Goal: Task Accomplishment & Management: Manage account settings

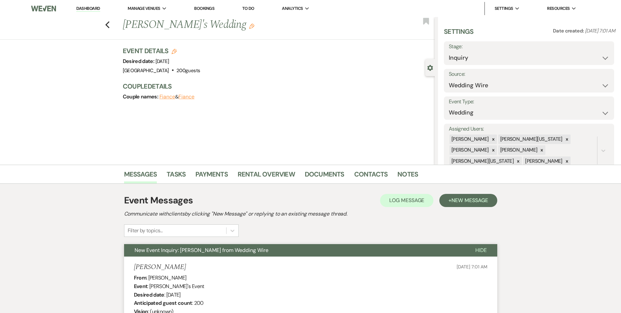
select select "3"
click at [209, 6] on link "Bookings" at bounding box center [204, 9] width 20 height 6
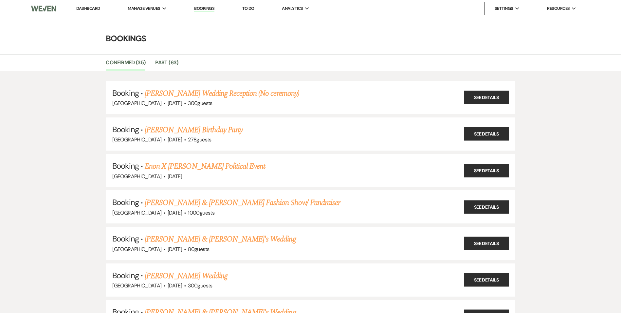
click at [204, 9] on link "Bookings" at bounding box center [204, 9] width 20 height 6
click at [143, 8] on span "Manage Venues" at bounding box center [144, 8] width 32 height 7
click at [154, 19] on li "[GEOGRAPHIC_DATA]" at bounding box center [160, 21] width 59 height 7
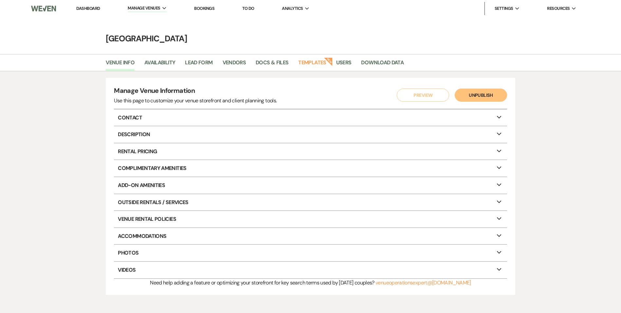
click at [93, 9] on link "Dashboard" at bounding box center [88, 9] width 24 height 6
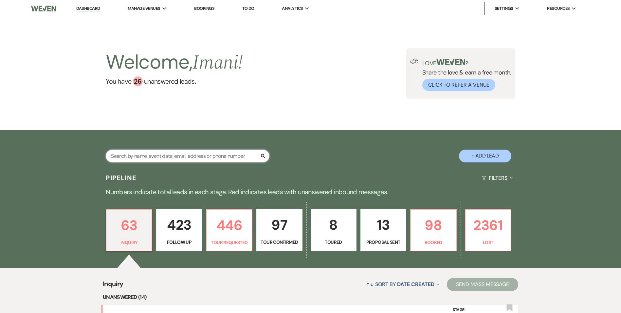
click at [130, 152] on input "text" at bounding box center [188, 155] width 164 height 13
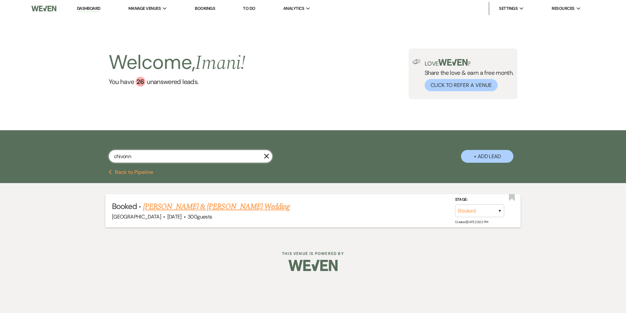
type input "chivonn"
click at [167, 205] on link "Larry Smith & Chivonne Hyppolite's Wedding" at bounding box center [216, 206] width 147 height 12
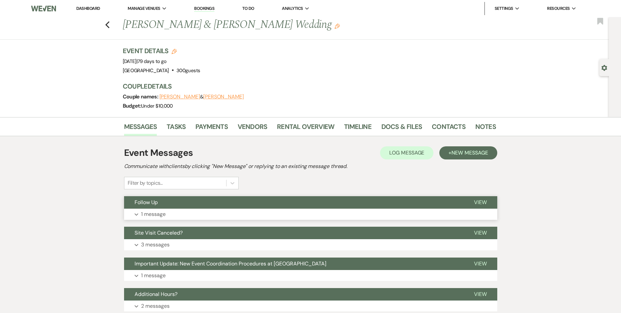
click at [159, 211] on p "1 message" at bounding box center [153, 214] width 25 height 9
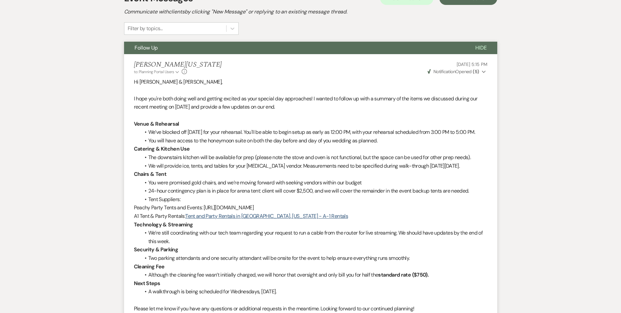
scroll to position [164, 0]
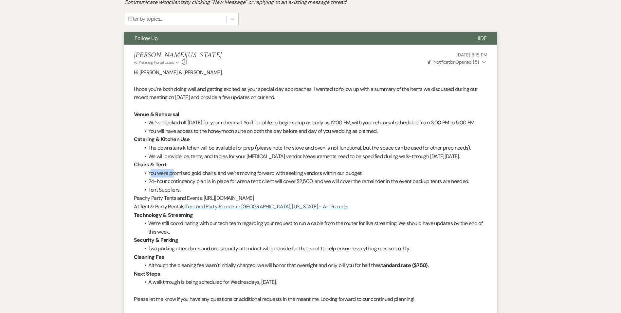
drag, startPoint x: 151, startPoint y: 191, endPoint x: 175, endPoint y: 191, distance: 23.9
click at [175, 177] on li "You were promised gold chairs, and we’re moving forward with seeking vendors wi…" at bounding box center [314, 173] width 347 height 9
drag, startPoint x: 175, startPoint y: 191, endPoint x: 269, endPoint y: 193, distance: 93.4
click at [269, 177] on li "You were promised gold chairs, and we’re moving forward with seeking vendors wi…" at bounding box center [314, 173] width 347 height 9
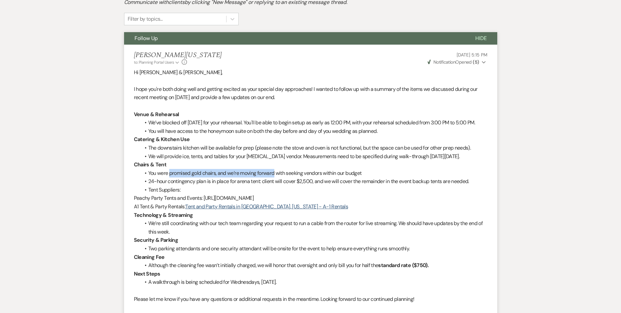
drag, startPoint x: 269, startPoint y: 193, endPoint x: 258, endPoint y: 189, distance: 11.4
click at [258, 177] on li "You were promised gold chairs, and we’re moving forward with seeking vendors wi…" at bounding box center [314, 173] width 347 height 9
drag, startPoint x: 228, startPoint y: 187, endPoint x: 365, endPoint y: 189, distance: 136.9
click at [365, 177] on li "You were promised gold chairs, and we’re moving forward with seeking vendors wi…" at bounding box center [314, 173] width 347 height 9
drag, startPoint x: 365, startPoint y: 189, endPoint x: 378, endPoint y: 187, distance: 13.9
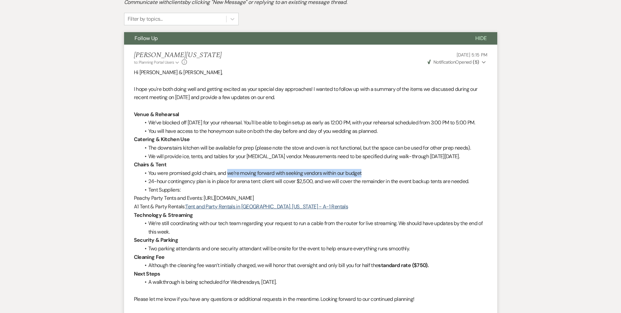
click at [378, 177] on li "You were promised gold chairs, and we’re moving forward with seeking vendors wi…" at bounding box center [314, 173] width 347 height 9
drag, startPoint x: 228, startPoint y: 188, endPoint x: 352, endPoint y: 188, distance: 123.5
click at [352, 177] on li "You were promised gold chairs, and we’re moving forward with seeking vendors wi…" at bounding box center [314, 173] width 347 height 9
click at [180, 185] on li "24-hour contingency plan is in place for arena tent: client will cover $2,500, …" at bounding box center [314, 181] width 347 height 9
drag, startPoint x: 229, startPoint y: 188, endPoint x: 370, endPoint y: 186, distance: 140.2
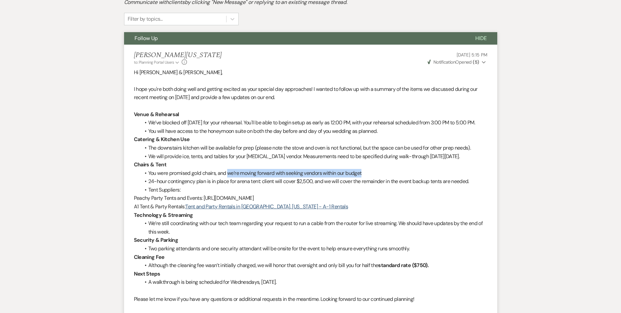
click at [370, 177] on li "You were promised gold chairs, and we’re moving forward with seeking vendors wi…" at bounding box center [314, 173] width 347 height 9
drag, startPoint x: 370, startPoint y: 186, endPoint x: 357, endPoint y: 190, distance: 13.3
click at [368, 177] on li "You were promised gold chairs, and we’re moving forward with seeking vendors wi…" at bounding box center [314, 173] width 347 height 9
click at [322, 177] on li "You were promised gold chairs, and we’re moving forward with seeking vendors wi…" at bounding box center [314, 173] width 347 height 9
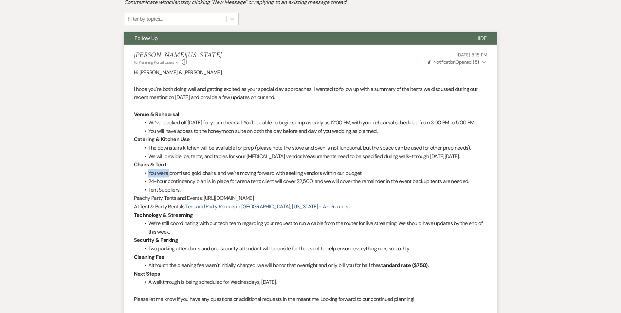
drag, startPoint x: 146, startPoint y: 187, endPoint x: 169, endPoint y: 187, distance: 22.6
click at [169, 177] on li "You were promised gold chairs, and we’re moving forward with seeking vendors wi…" at bounding box center [314, 173] width 347 height 9
drag, startPoint x: 169, startPoint y: 187, endPoint x: 177, endPoint y: 187, distance: 7.5
click at [177, 177] on li "You were promised gold chairs, and we’re moving forward with seeking vendors wi…" at bounding box center [314, 173] width 347 height 9
click at [150, 177] on li "You were promised gold chairs, and we’re moving forward with seeking vendors wi…" at bounding box center [314, 173] width 347 height 9
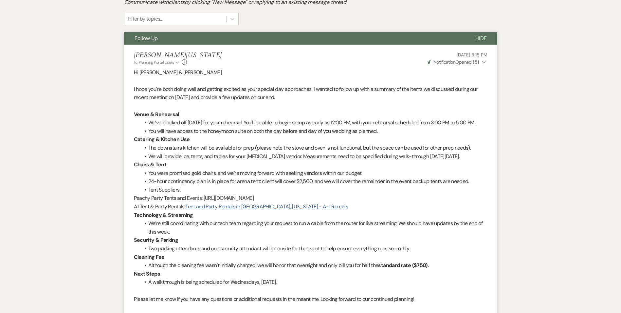
click at [227, 177] on li "You were promised gold chairs, and we’re moving forward with seeking vendors wi…" at bounding box center [314, 173] width 347 height 9
drag, startPoint x: 232, startPoint y: 188, endPoint x: 314, endPoint y: 186, distance: 82.9
click at [314, 177] on li "You were promised gold chairs, and we’re moving forward with seeking vendors wi…" at bounding box center [314, 173] width 347 height 9
click at [313, 169] on p "Chairs & Tent" at bounding box center [311, 164] width 354 height 9
click at [289, 177] on li "You were promised gold chairs, and we’re moving forward with seeking vendors wi…" at bounding box center [314, 173] width 347 height 9
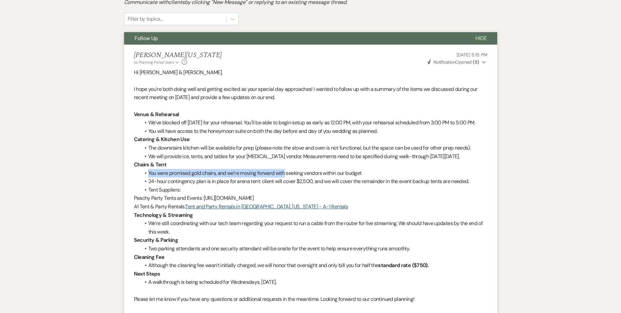
drag, startPoint x: 287, startPoint y: 189, endPoint x: 360, endPoint y: 184, distance: 73.5
click at [360, 184] on div "Hi Chivonne & Larry, I hope you're both doing well and getting excited as your …" at bounding box center [311, 198] width 354 height 260
drag, startPoint x: 360, startPoint y: 184, endPoint x: 358, endPoint y: 189, distance: 5.5
click at [358, 177] on li "You were promised gold chairs, and we’re moving forward with seeking vendors wi…" at bounding box center [314, 173] width 347 height 9
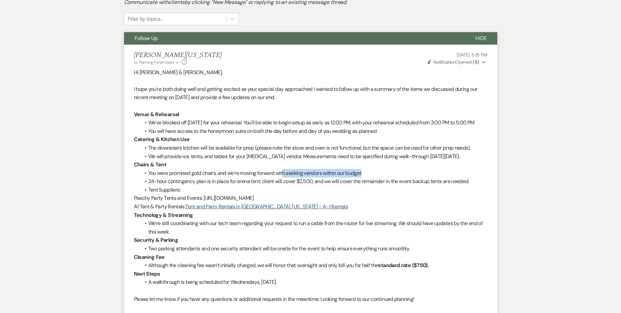
drag, startPoint x: 369, startPoint y: 189, endPoint x: 284, endPoint y: 188, distance: 85.5
click at [284, 177] on li "You were promised gold chairs, and we’re moving forward with seeking vendors wi…" at bounding box center [314, 173] width 347 height 9
click at [283, 177] on li "You were promised gold chairs, and we’re moving forward with seeking vendors wi…" at bounding box center [314, 173] width 347 height 9
click at [294, 177] on li "You were promised gold chairs, and we’re moving forward with seeking vendors wi…" at bounding box center [314, 173] width 347 height 9
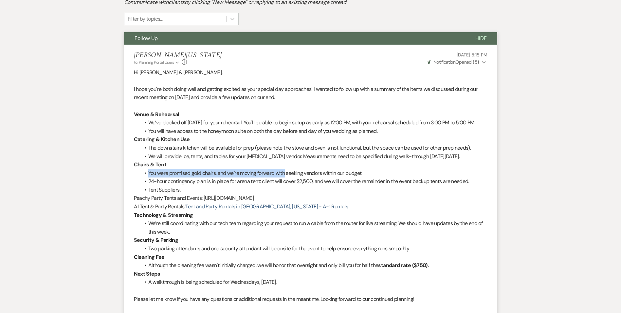
drag, startPoint x: 287, startPoint y: 188, endPoint x: 310, endPoint y: 184, distance: 23.5
click at [310, 184] on div "Hi Chivonne & Larry, I hope you're both doing well and getting excited as your …" at bounding box center [311, 198] width 354 height 260
drag, startPoint x: 310, startPoint y: 184, endPoint x: 294, endPoint y: 188, distance: 16.1
click at [294, 177] on li "You were promised gold chairs, and we’re moving forward with seeking vendors wi…" at bounding box center [314, 173] width 347 height 9
click at [287, 177] on li "You were promised gold chairs, and we’re moving forward with seeking vendors wi…" at bounding box center [314, 173] width 347 height 9
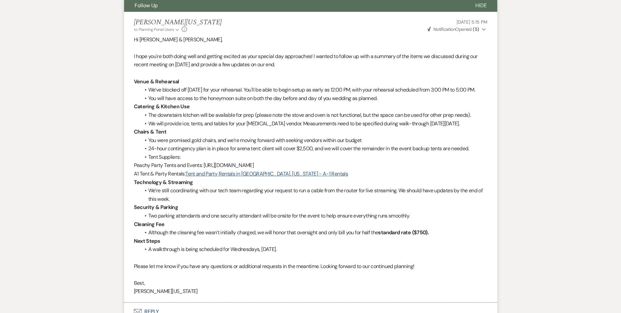
scroll to position [229, 0]
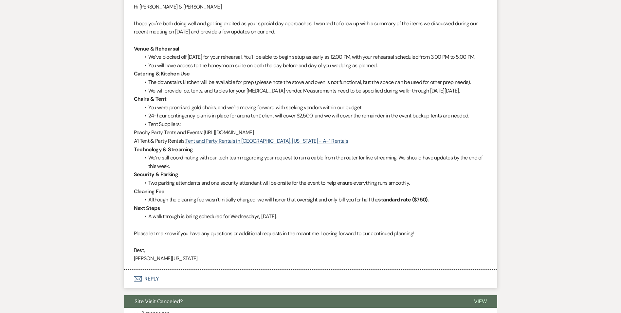
click at [171, 120] on li "24-hour contingency plan is in place for arena tent: client will cover $2,500, …" at bounding box center [314, 115] width 347 height 9
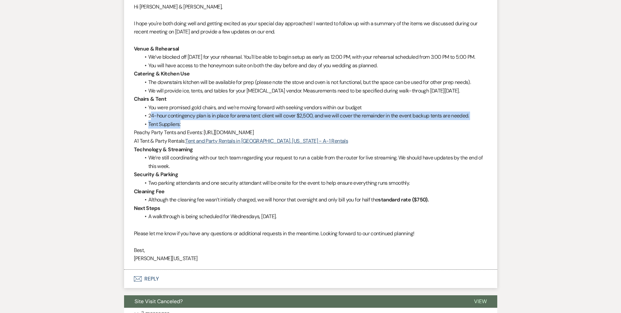
drag, startPoint x: 148, startPoint y: 131, endPoint x: 297, endPoint y: 141, distance: 149.3
click at [297, 128] on ul "You were promised gold chairs, and we’re moving forward with seeking vendors wi…" at bounding box center [314, 115] width 347 height 25
drag, startPoint x: 297, startPoint y: 141, endPoint x: 268, endPoint y: 133, distance: 29.9
click at [268, 120] on li "24-hour contingency plan is in place for arena tent: client will cover $2,500, …" at bounding box center [314, 115] width 347 height 9
drag, startPoint x: 275, startPoint y: 132, endPoint x: 350, endPoint y: 139, distance: 75.9
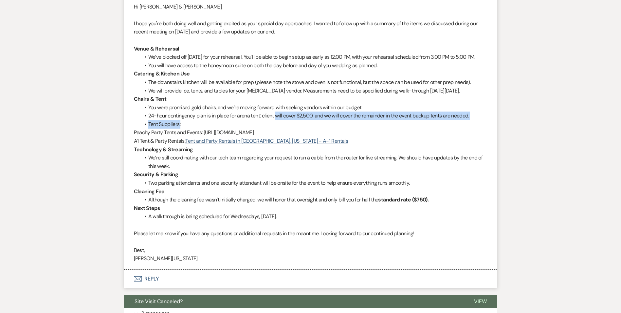
click at [350, 128] on ul "You were promised gold chairs, and we’re moving forward with seeking vendors wi…" at bounding box center [314, 115] width 347 height 25
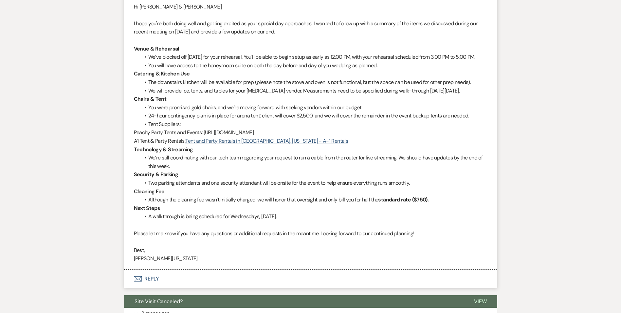
drag, startPoint x: 350, startPoint y: 139, endPoint x: 178, endPoint y: 101, distance: 176.4
click at [178, 95] on li "We will provide ice, tents, and tables for your outdoor cooking vendor. Measure…" at bounding box center [314, 90] width 347 height 9
drag, startPoint x: 297, startPoint y: 135, endPoint x: 311, endPoint y: 137, distance: 13.8
click at [298, 120] on li "24-hour contingency plan is in place for arena tent: client will cover $2,500, …" at bounding box center [314, 115] width 347 height 9
click at [326, 128] on li "Tent Suppliers:" at bounding box center [314, 124] width 347 height 9
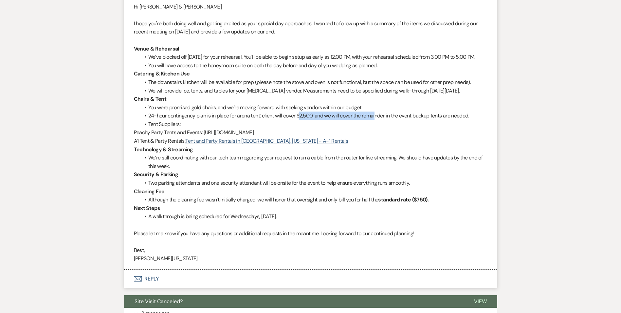
drag, startPoint x: 298, startPoint y: 130, endPoint x: 374, endPoint y: 135, distance: 75.9
click at [374, 120] on li "24-hour contingency plan is in place for arena tent: client will cover $2,500, …" at bounding box center [314, 115] width 347 height 9
click at [191, 120] on li "24-hour contingency plan is in place for arena tent: client will cover $2,500, …" at bounding box center [314, 115] width 347 height 9
drag, startPoint x: 191, startPoint y: 133, endPoint x: 272, endPoint y: 146, distance: 82.0
click at [272, 146] on div "Hi Chivonne & Larry, I hope you're both doing well and getting excited as your …" at bounding box center [311, 133] width 354 height 260
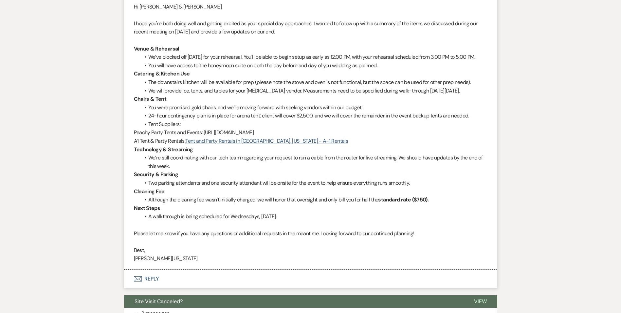
drag, startPoint x: 272, startPoint y: 146, endPoint x: 262, endPoint y: 145, distance: 9.6
click at [262, 137] on p "Peachy Party Tents and Events: https://www.peachypartyatl.com/contact-us" at bounding box center [311, 132] width 354 height 9
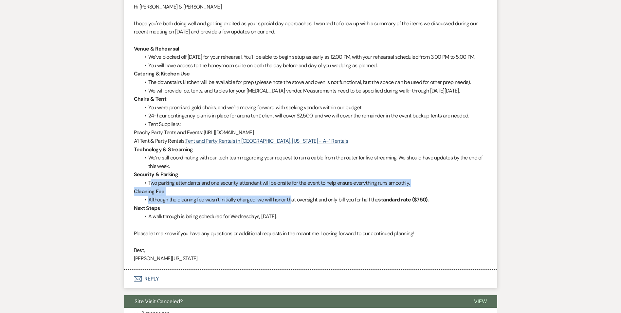
drag, startPoint x: 150, startPoint y: 201, endPoint x: 294, endPoint y: 215, distance: 144.8
click at [294, 215] on div "Hi Chivonne & Larry, I hope you're both doing well and getting excited as your …" at bounding box center [311, 133] width 354 height 260
click at [164, 204] on li "Although the cleaning fee wasn’t initially charged, we will honor that oversigh…" at bounding box center [314, 199] width 347 height 9
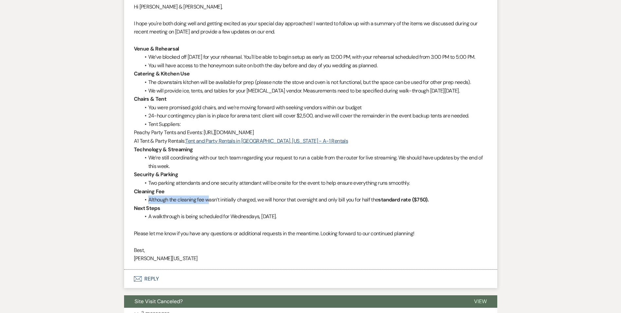
drag, startPoint x: 149, startPoint y: 212, endPoint x: 209, endPoint y: 219, distance: 60.7
click at [209, 204] on li "Although the cleaning fee wasn’t initially charged, we will honor that oversigh…" at bounding box center [314, 199] width 347 height 9
drag, startPoint x: 209, startPoint y: 219, endPoint x: 188, endPoint y: 216, distance: 21.8
click at [188, 204] on li "Although the cleaning fee wasn’t initially charged, we will honor that oversigh…" at bounding box center [314, 199] width 347 height 9
drag, startPoint x: 179, startPoint y: 215, endPoint x: 306, endPoint y: 212, distance: 127.1
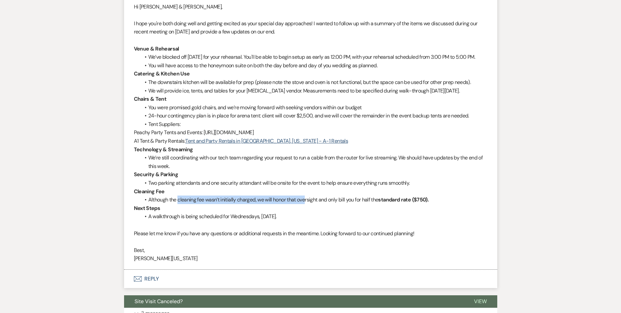
click at [306, 204] on li "Although the cleaning fee wasn’t initially charged, we will honor that oversigh…" at bounding box center [314, 199] width 347 height 9
drag, startPoint x: 306, startPoint y: 212, endPoint x: 257, endPoint y: 206, distance: 49.2
click at [257, 196] on p "Cleaning Fee" at bounding box center [311, 191] width 354 height 9
click at [244, 196] on p "Cleaning Fee" at bounding box center [311, 191] width 354 height 9
drag, startPoint x: 263, startPoint y: 214, endPoint x: 278, endPoint y: 214, distance: 15.4
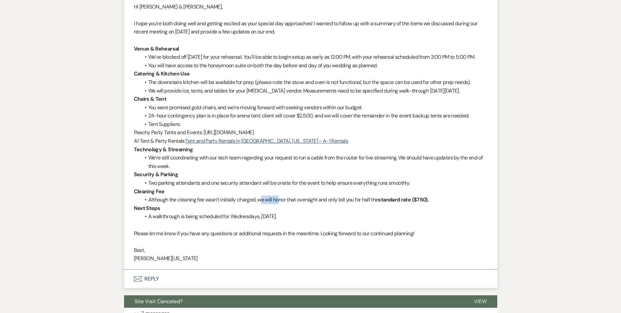
click at [278, 204] on li "Although the cleaning fee wasn’t initially charged, we will honor that oversigh…" at bounding box center [314, 199] width 347 height 9
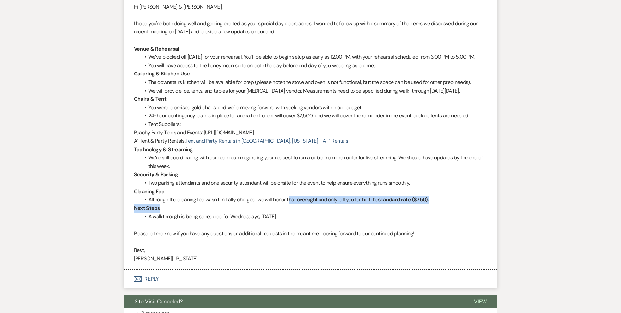
drag, startPoint x: 289, startPoint y: 214, endPoint x: 354, endPoint y: 221, distance: 65.5
click at [354, 221] on div "Hi Chivonne & Larry, I hope you're both doing well and getting excited as your …" at bounding box center [311, 133] width 354 height 260
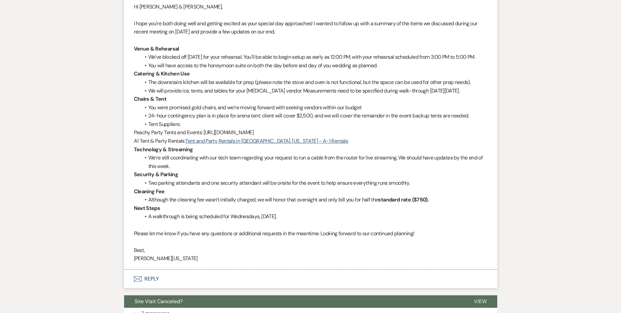
drag, startPoint x: 354, startPoint y: 221, endPoint x: 288, endPoint y: 209, distance: 67.3
click at [288, 196] on p "Cleaning Fee" at bounding box center [311, 191] width 354 height 9
drag, startPoint x: 159, startPoint y: 218, endPoint x: 183, endPoint y: 217, distance: 23.6
click at [183, 204] on li "Although the cleaning fee wasn’t initially charged, we will honor that oversigh…" at bounding box center [314, 199] width 347 height 9
drag, startPoint x: 183, startPoint y: 217, endPoint x: 148, endPoint y: 223, distance: 35.0
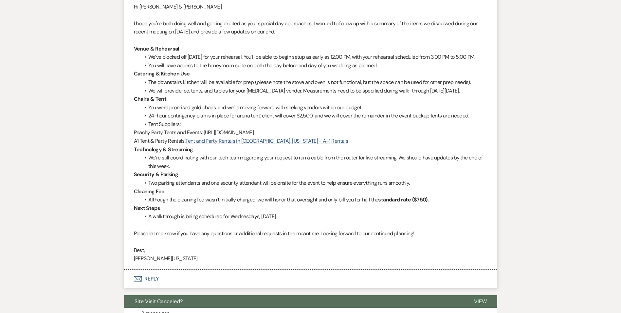
click at [148, 211] on strong "Next Steps" at bounding box center [147, 207] width 27 height 7
click at [166, 136] on span "Peachy Party Tents and Events: https://www.peachypartyatl.com/contact-us" at bounding box center [194, 132] width 120 height 7
drag, startPoint x: 132, startPoint y: 155, endPoint x: 154, endPoint y: 155, distance: 21.3
click at [154, 155] on li "Imani Washington to: Planning Portal Users Expand Info Aug 04, 2025, 5:15 PM We…" at bounding box center [310, 124] width 373 height 290
drag, startPoint x: 154, startPoint y: 155, endPoint x: 128, endPoint y: 148, distance: 26.2
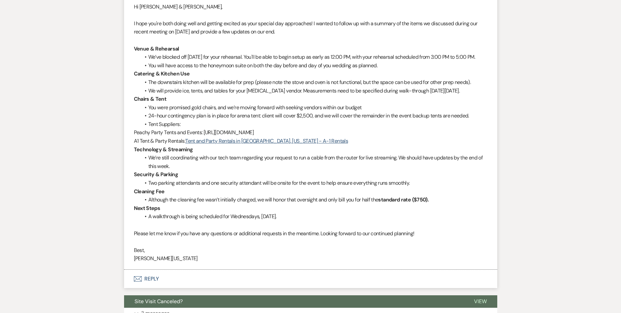
click at [128, 148] on li "Imani Washington to: Planning Portal Users Expand Info Aug 04, 2025, 5:15 PM We…" at bounding box center [310, 124] width 373 height 290
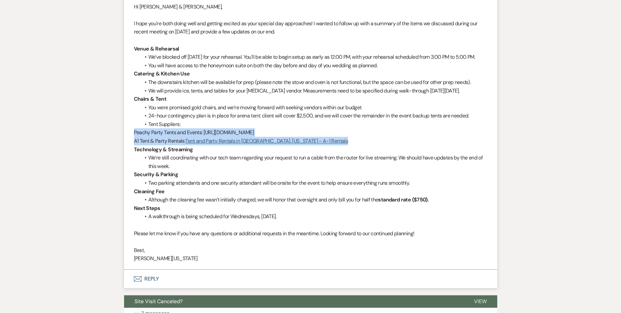
drag, startPoint x: 128, startPoint y: 148, endPoint x: 310, endPoint y: 154, distance: 181.3
click at [310, 154] on li "Imani Washington to: Planning Portal Users Expand Info Aug 04, 2025, 5:15 PM We…" at bounding box center [310, 124] width 373 height 290
drag, startPoint x: 310, startPoint y: 154, endPoint x: 303, endPoint y: 148, distance: 9.3
click at [254, 136] on span "Peachy Party Tents and Events: https://www.peachypartyatl.com/contact-us" at bounding box center [194, 132] width 120 height 7
drag, startPoint x: 133, startPoint y: 149, endPoint x: 308, endPoint y: 161, distance: 175.0
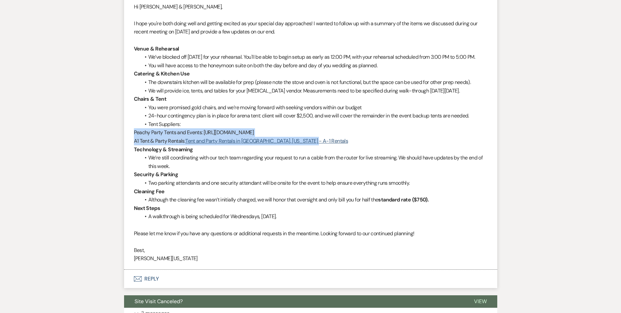
click at [308, 161] on li "Imani Washington to: Planning Portal Users Expand Info Aug 04, 2025, 5:15 PM We…" at bounding box center [310, 124] width 373 height 290
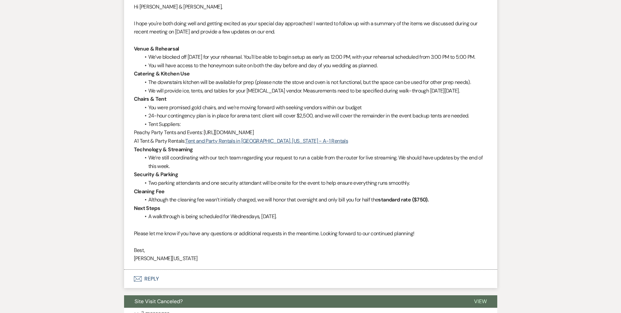
drag, startPoint x: 308, startPoint y: 161, endPoint x: 263, endPoint y: 139, distance: 50.0
click at [263, 128] on li "Tent Suppliers:" at bounding box center [314, 124] width 347 height 9
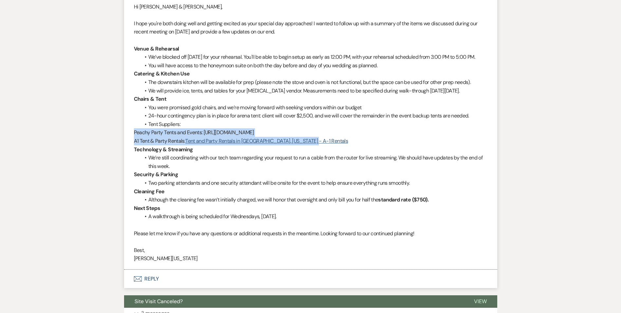
drag, startPoint x: 133, startPoint y: 147, endPoint x: 308, endPoint y: 157, distance: 174.6
click at [308, 157] on li "Imani Washington to: Planning Portal Users Expand Info Aug 04, 2025, 5:15 PM We…" at bounding box center [310, 124] width 373 height 290
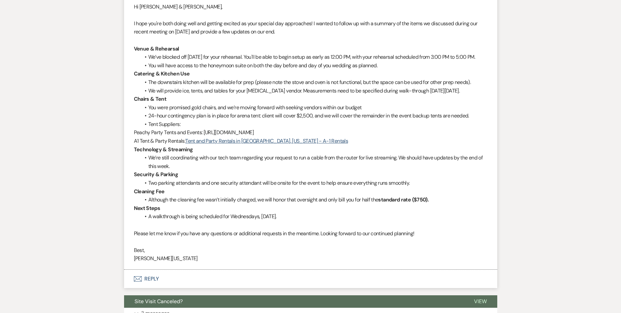
drag, startPoint x: 308, startPoint y: 157, endPoint x: 293, endPoint y: 139, distance: 23.6
drag, startPoint x: 293, startPoint y: 139, endPoint x: 232, endPoint y: 136, distance: 61.0
click at [232, 120] on li "24-hour contingency plan is in place for arena tent: client will cover $2,500, …" at bounding box center [314, 115] width 347 height 9
drag, startPoint x: 143, startPoint y: 134, endPoint x: 164, endPoint y: 129, distance: 20.8
click at [164, 120] on li "24-hour contingency plan is in place for arena tent: client will cover $2,500, …" at bounding box center [314, 115] width 347 height 9
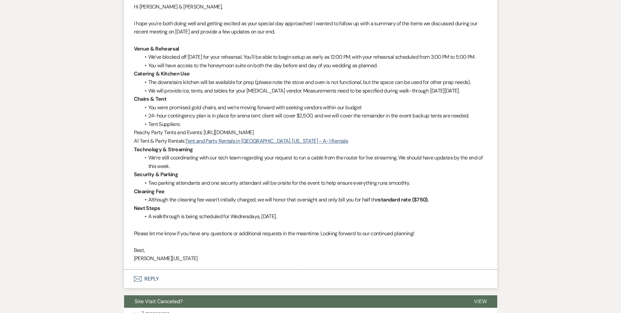
drag, startPoint x: 164, startPoint y: 129, endPoint x: 162, endPoint y: 138, distance: 8.3
click at [162, 128] on li "Tent Suppliers:" at bounding box center [314, 124] width 347 height 9
click at [148, 120] on span at bounding box center [148, 115] width 0 height 9
drag, startPoint x: 153, startPoint y: 134, endPoint x: 171, endPoint y: 134, distance: 18.0
click at [171, 120] on li "24-hour contingency plan is in place for arena tent: client will cover $2,500, …" at bounding box center [314, 115] width 347 height 9
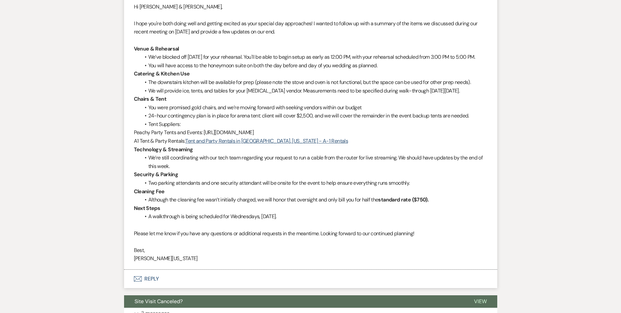
drag, startPoint x: 171, startPoint y: 134, endPoint x: 193, endPoint y: 134, distance: 22.6
click at [193, 120] on li "24-hour contingency plan is in place for arena tent: client will cover $2,500, …" at bounding box center [314, 115] width 347 height 9
drag, startPoint x: 197, startPoint y: 134, endPoint x: 250, endPoint y: 134, distance: 52.7
click at [249, 120] on li "24-hour contingency plan is in place for arena tent: client will cover $2,500, …" at bounding box center [314, 115] width 347 height 9
drag, startPoint x: 250, startPoint y: 134, endPoint x: 281, endPoint y: 132, distance: 31.9
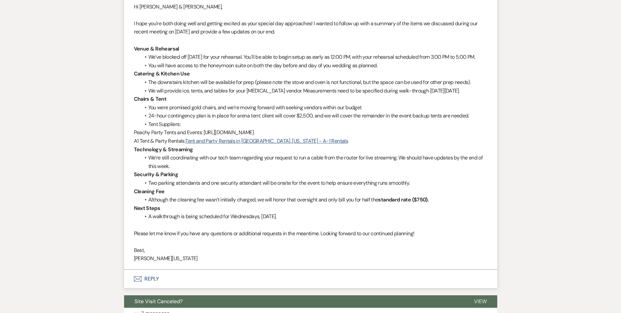
click at [281, 120] on li "24-hour contingency plan is in place for arena tent: client will cover $2,500, …" at bounding box center [314, 115] width 347 height 9
click at [133, 145] on li "Imani Washington to: Planning Portal Users Expand Info Aug 04, 2025, 5:15 PM We…" at bounding box center [310, 124] width 373 height 290
drag, startPoint x: 133, startPoint y: 145, endPoint x: 133, endPoint y: 149, distance: 4.3
click at [133, 149] on li "Imani Washington to: Planning Portal Users Expand Info Aug 04, 2025, 5:15 PM We…" at bounding box center [310, 124] width 373 height 290
drag, startPoint x: 136, startPoint y: 149, endPoint x: 202, endPoint y: 148, distance: 66.2
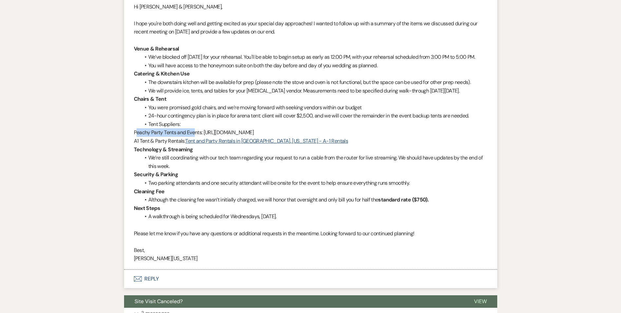
click at [202, 136] on span "Peachy Party Tents and Events: https://www.peachypartyatl.com/contact-us" at bounding box center [194, 132] width 120 height 7
click at [254, 136] on span "Peachy Party Tents and Events: https://www.peachypartyatl.com/contact-us" at bounding box center [194, 132] width 120 height 7
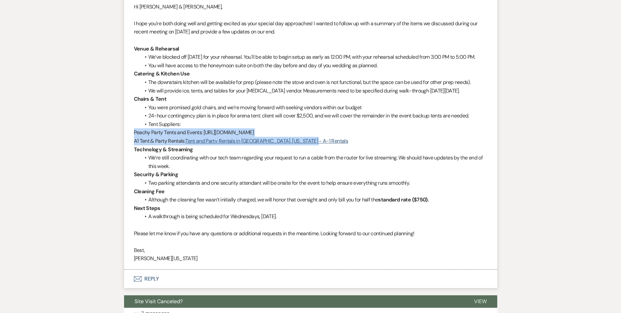
drag, startPoint x: 134, startPoint y: 149, endPoint x: 310, endPoint y: 160, distance: 176.3
click at [310, 160] on div "Hi Chivonne & Larry, I hope you're both doing well and getting excited as your …" at bounding box center [311, 133] width 354 height 260
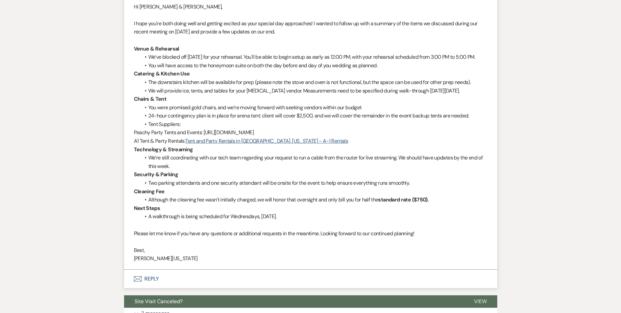
drag, startPoint x: 310, startPoint y: 160, endPoint x: 339, endPoint y: 164, distance: 29.1
click at [339, 154] on p "Technology & Streaming" at bounding box center [311, 149] width 354 height 9
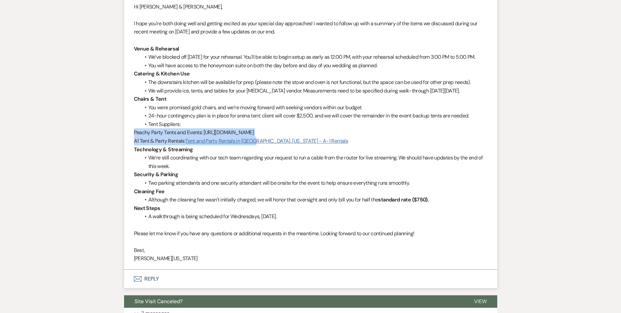
drag, startPoint x: 131, startPoint y: 148, endPoint x: 258, endPoint y: 160, distance: 127.3
click at [258, 160] on li "Imani Washington to: Planning Portal Users Expand Info Aug 04, 2025, 5:15 PM We…" at bounding box center [310, 124] width 373 height 290
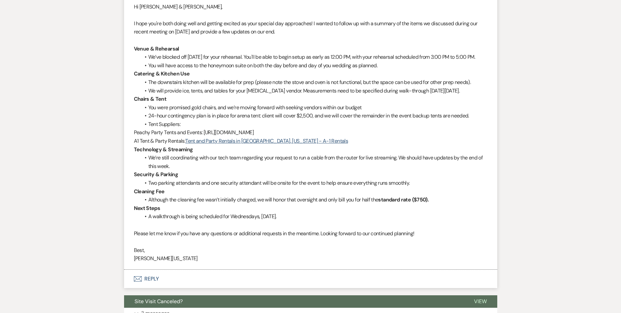
drag, startPoint x: 258, startPoint y: 160, endPoint x: 287, endPoint y: 162, distance: 29.2
click at [283, 154] on p "Technology & Streaming" at bounding box center [311, 149] width 354 height 9
drag, startPoint x: 287, startPoint y: 162, endPoint x: 294, endPoint y: 162, distance: 6.6
click at [293, 154] on p "Technology & Streaming" at bounding box center [311, 149] width 354 height 9
click at [316, 145] on p "A1 Tent & Party Rentals: Tent and Party Rentals in Atlanta, Georgia - A-1 Renta…" at bounding box center [311, 141] width 354 height 9
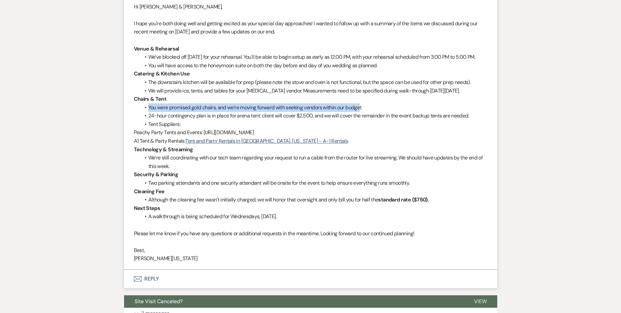
drag, startPoint x: 148, startPoint y: 123, endPoint x: 363, endPoint y: 120, distance: 214.9
click at [363, 112] on li "You were promised gold chairs, and we’re moving forward with seeking vendors wi…" at bounding box center [314, 107] width 347 height 9
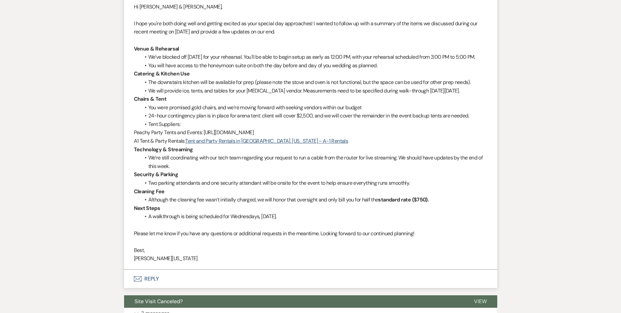
drag, startPoint x: 363, startPoint y: 120, endPoint x: 368, endPoint y: 123, distance: 6.0
click at [368, 112] on li "You were promised gold chairs, and we’re moving forward with seeking vendors wi…" at bounding box center [314, 107] width 347 height 9
drag, startPoint x: 368, startPoint y: 123, endPoint x: 237, endPoint y: 123, distance: 131.0
click at [237, 112] on li "You were promised gold chairs, and we’re moving forward with seeking vendors wi…" at bounding box center [314, 107] width 347 height 9
drag, startPoint x: 237, startPoint y: 123, endPoint x: 222, endPoint y: 120, distance: 15.7
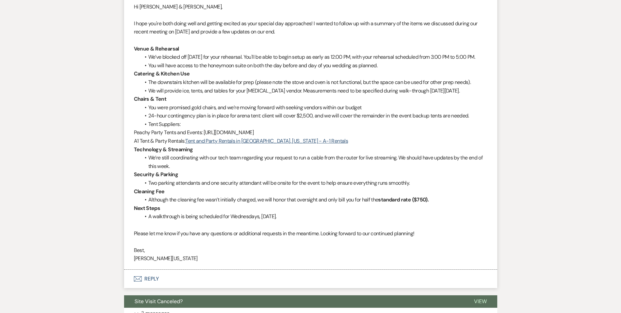
click at [222, 112] on li "You were promised gold chairs, and we’re moving forward with seeking vendors wi…" at bounding box center [314, 107] width 347 height 9
drag, startPoint x: 228, startPoint y: 122, endPoint x: 240, endPoint y: 122, distance: 12.1
click at [240, 112] on li "You were promised gold chairs, and we’re moving forward with seeking vendors wi…" at bounding box center [314, 107] width 347 height 9
drag, startPoint x: 240, startPoint y: 122, endPoint x: 227, endPoint y: 125, distance: 13.8
click at [227, 112] on li "You were promised gold chairs, and we’re moving forward with seeking vendors wi…" at bounding box center [314, 107] width 347 height 9
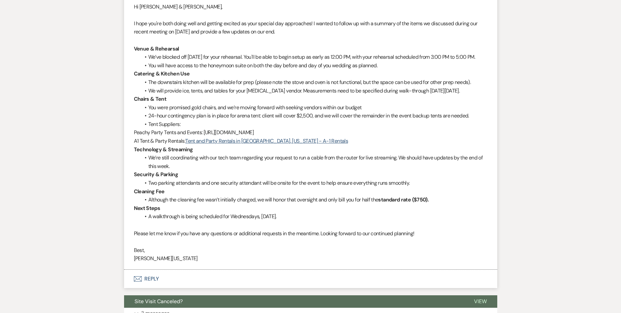
click at [230, 112] on li "You were promised gold chairs, and we’re moving forward with seeking vendors wi…" at bounding box center [314, 107] width 347 height 9
drag, startPoint x: 228, startPoint y: 123, endPoint x: 265, endPoint y: 123, distance: 37.0
click at [265, 112] on li "You were promised gold chairs, and we’re moving forward with seeking vendors wi…" at bounding box center [314, 107] width 347 height 9
click at [195, 154] on p "Technology & Streaming" at bounding box center [311, 149] width 354 height 9
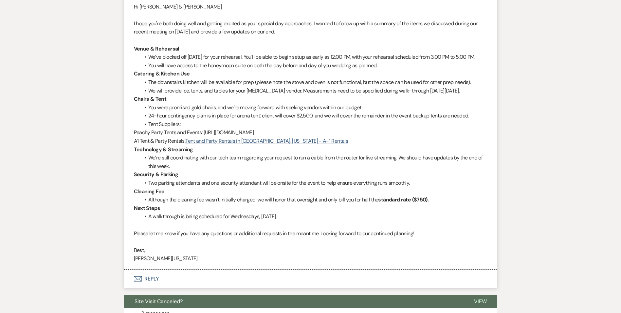
drag, startPoint x: 154, startPoint y: 69, endPoint x: 343, endPoint y: 73, distance: 189.1
click at [343, 69] on ul "We’ve blocked off Thursday, November 6, 2025 for your rehearsal. You'll be able…" at bounding box center [314, 61] width 347 height 17
drag, startPoint x: 343, startPoint y: 73, endPoint x: 308, endPoint y: 72, distance: 34.7
click at [308, 70] on li "You will have access to the honeymoon suite on both the day before and day of y…" at bounding box center [314, 65] width 347 height 9
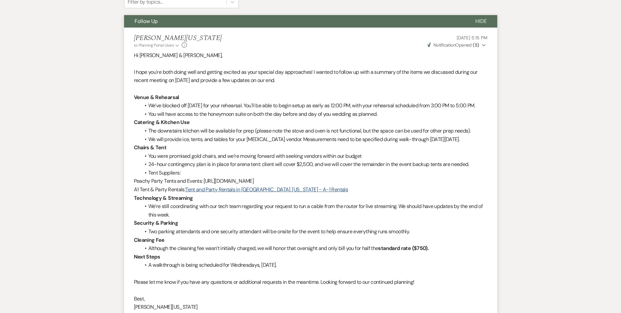
scroll to position [197, 0]
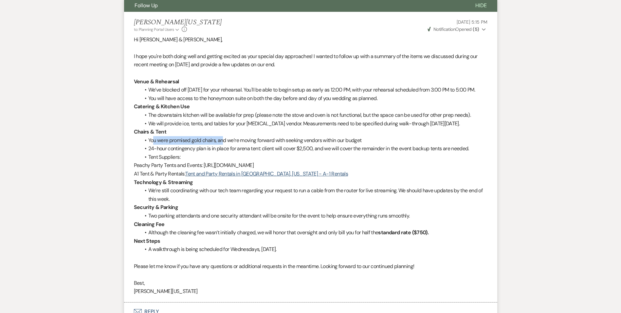
drag, startPoint x: 153, startPoint y: 153, endPoint x: 224, endPoint y: 156, distance: 70.8
click at [224, 144] on li "You were promised gold chairs, and we’re moving forward with seeking vendors wi…" at bounding box center [314, 140] width 347 height 9
drag, startPoint x: 224, startPoint y: 156, endPoint x: 234, endPoint y: 174, distance: 20.0
click at [233, 174] on li "Imani Washington to: Planning Portal Users Expand Info Aug 04, 2025, 5:15 PM We…" at bounding box center [310, 157] width 373 height 290
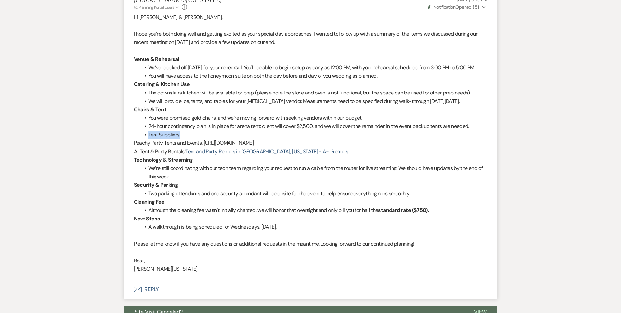
scroll to position [262, 0]
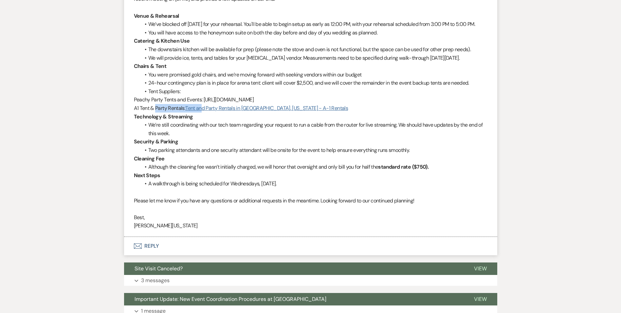
drag, startPoint x: 156, startPoint y: 122, endPoint x: 205, endPoint y: 121, distance: 49.5
click at [205, 112] on p "A1 Tent & Party Rentals: Tent and Party Rentals in Atlanta, Georgia - A-1 Renta…" at bounding box center [311, 108] width 354 height 9
click at [153, 137] on li "We’re still coordinating with our tech team regarding your request to run a cab…" at bounding box center [314, 129] width 347 height 17
drag, startPoint x: 153, startPoint y: 141, endPoint x: 168, endPoint y: 141, distance: 15.7
click at [168, 137] on li "We’re still coordinating with our tech team regarding your request to run a cab…" at bounding box center [314, 129] width 347 height 17
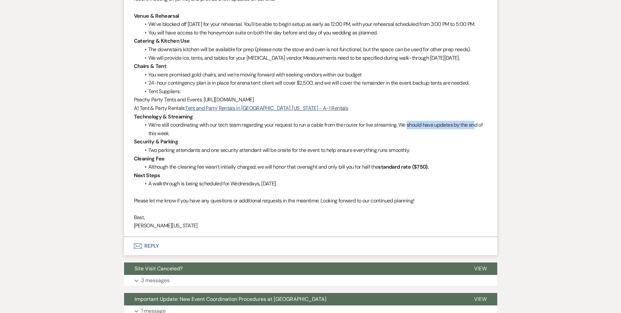
drag, startPoint x: 410, startPoint y: 140, endPoint x: 479, endPoint y: 139, distance: 69.5
click at [479, 137] on li "We’re still coordinating with our tech team regarding your request to run a cab…" at bounding box center [314, 129] width 347 height 17
drag, startPoint x: 148, startPoint y: 167, endPoint x: 200, endPoint y: 164, distance: 52.2
click at [200, 154] on li "Two parking attendants and one security attendant will be onsite for the event …" at bounding box center [314, 150] width 347 height 9
drag, startPoint x: 200, startPoint y: 164, endPoint x: 154, endPoint y: 165, distance: 46.5
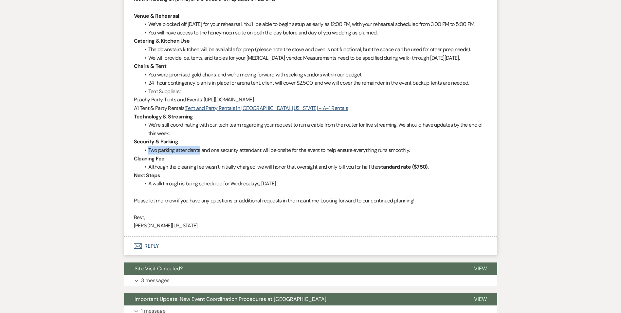
click at [154, 154] on li "Two parking attendants and one security attendant will be onsite for the event …" at bounding box center [314, 150] width 347 height 9
drag, startPoint x: 149, startPoint y: 202, endPoint x: 260, endPoint y: 205, distance: 111.4
click at [260, 205] on div "Hi Chivonne & Larry, I hope you're both doing well and getting excited as your …" at bounding box center [311, 100] width 354 height 260
click at [182, 188] on li "A walkthrough is being scheduled for Wednesdays, August 6, 2025." at bounding box center [314, 183] width 347 height 9
click at [151, 205] on p "Please let me know if you have any questions or additional requests in the mean…" at bounding box center [311, 200] width 354 height 9
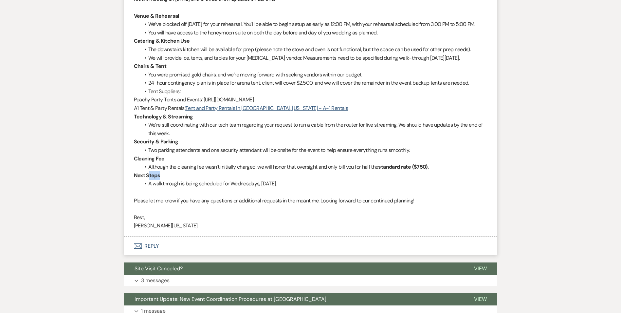
drag, startPoint x: 149, startPoint y: 195, endPoint x: 246, endPoint y: 195, distance: 97.0
click at [245, 180] on p "Next Steps" at bounding box center [311, 175] width 354 height 9
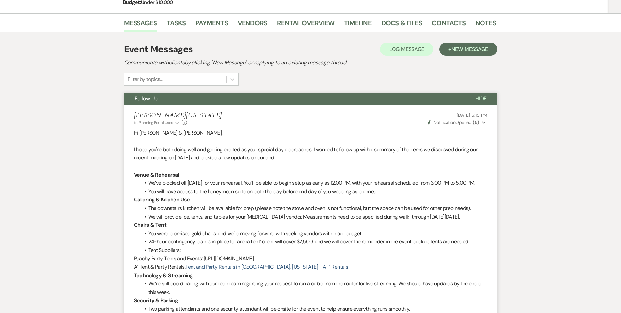
scroll to position [0, 0]
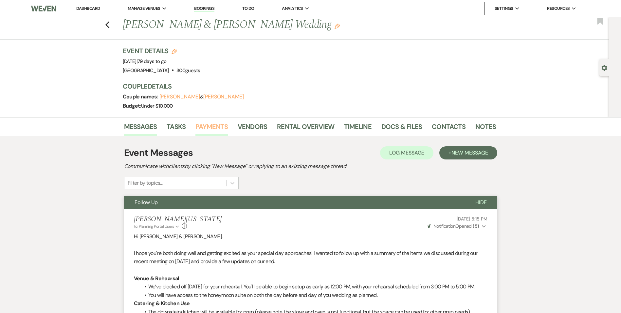
click at [204, 130] on link "Payments" at bounding box center [212, 128] width 32 height 14
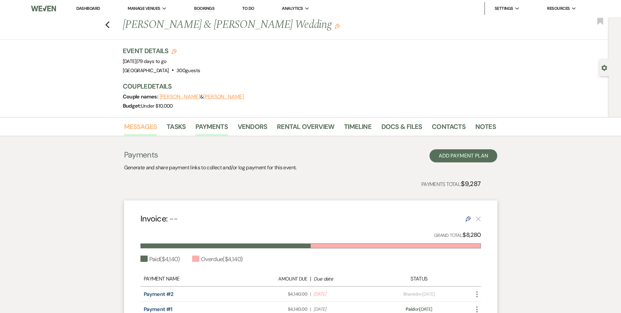
click at [136, 128] on link "Messages" at bounding box center [140, 128] width 33 height 14
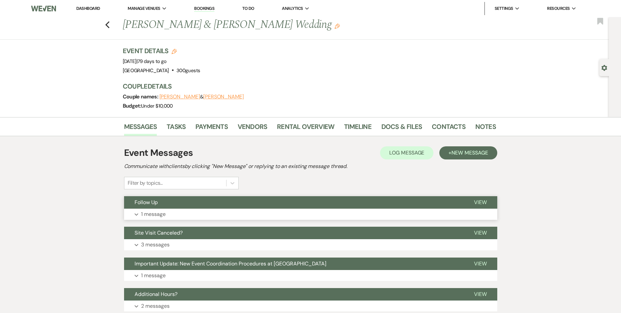
click at [161, 208] on button "Follow Up" at bounding box center [294, 202] width 340 height 12
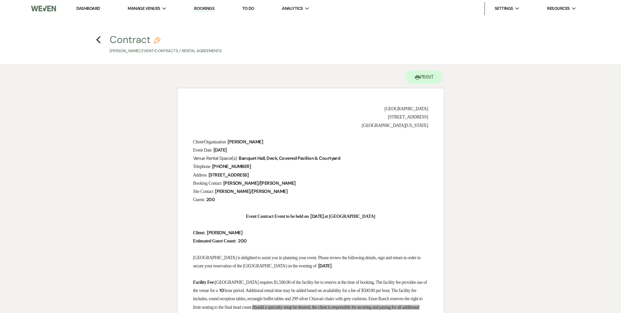
click at [97, 12] on li "Dashboard" at bounding box center [88, 8] width 30 height 13
click at [96, 7] on link "Dashboard" at bounding box center [88, 9] width 24 height 6
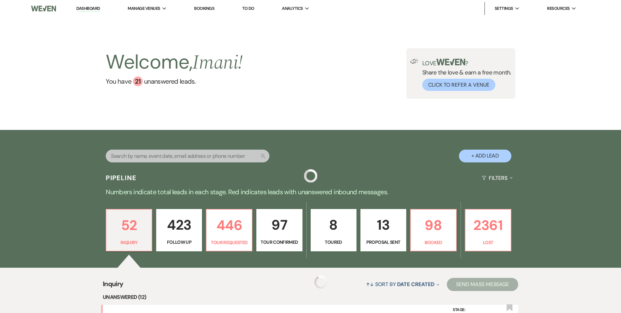
click at [173, 162] on div "Search" at bounding box center [188, 158] width 164 height 18
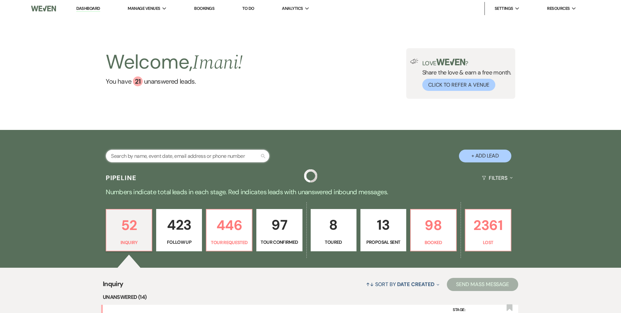
click at [182, 156] on input "text" at bounding box center [188, 155] width 164 height 13
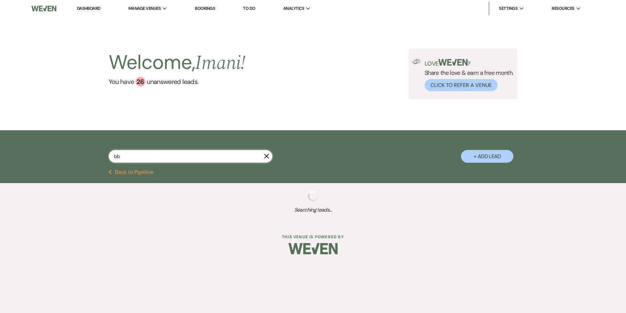
type input "b"
select select "9"
select select "5"
select select "9"
select select "2"
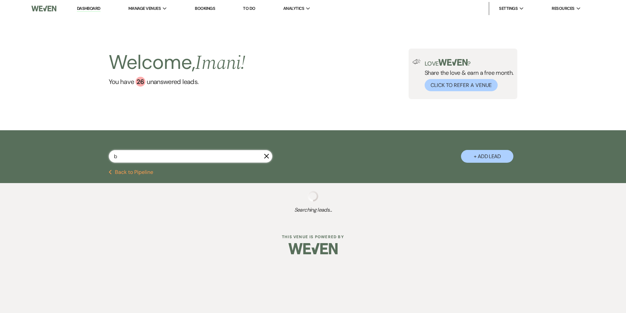
select select "2"
select select "9"
select select "2"
select select "8"
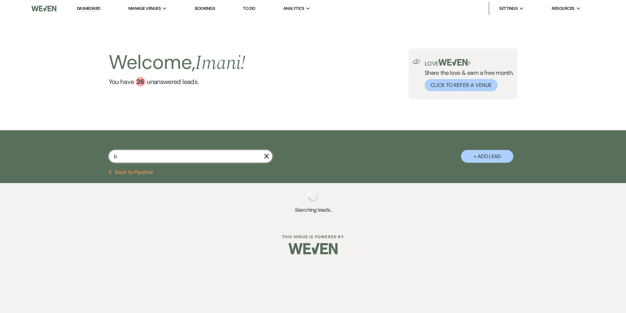
select select "10"
select select "2"
select select "8"
select select "5"
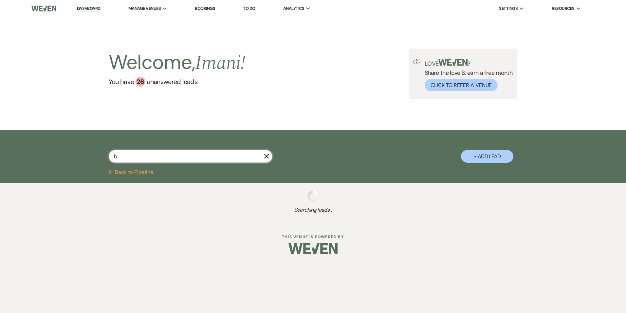
select select "8"
select select "5"
select select "8"
select select "5"
select select "8"
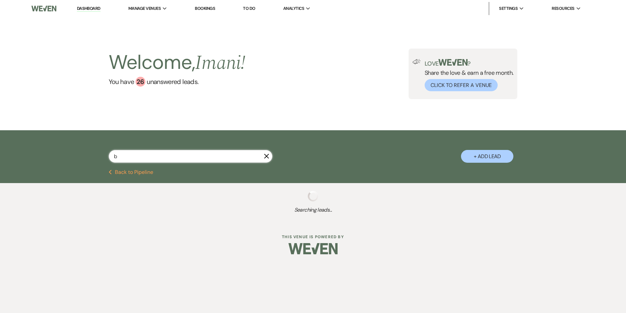
select select "5"
select select "8"
select select "5"
select select "8"
select select "5"
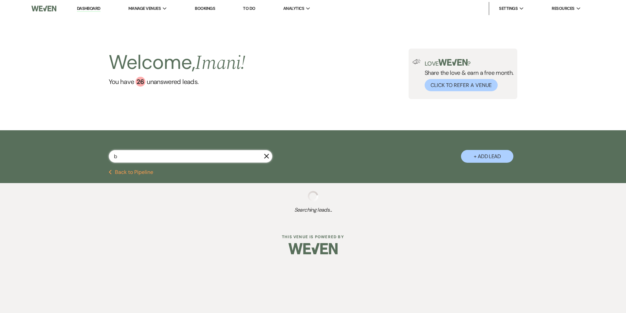
select select "8"
select select "5"
select select "8"
select select "5"
select select "6"
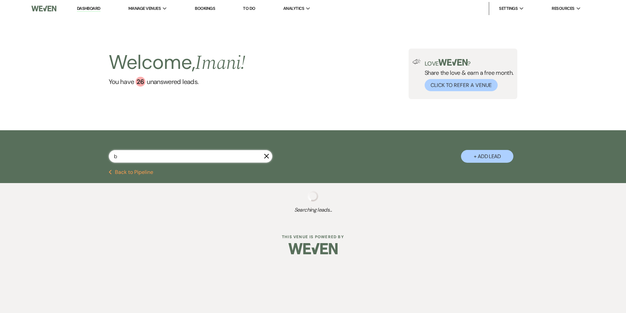
select select "8"
select select "5"
select select "8"
select select "5"
select select "8"
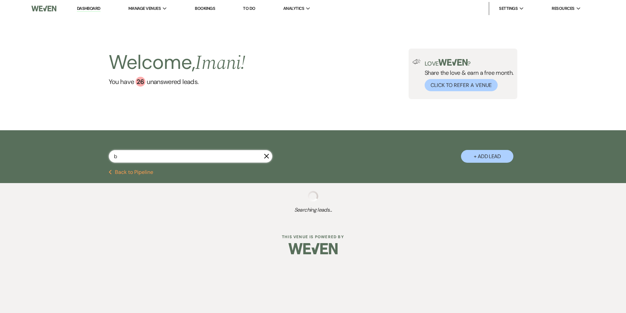
select select "5"
select select "8"
select select "5"
select select "8"
select select "5"
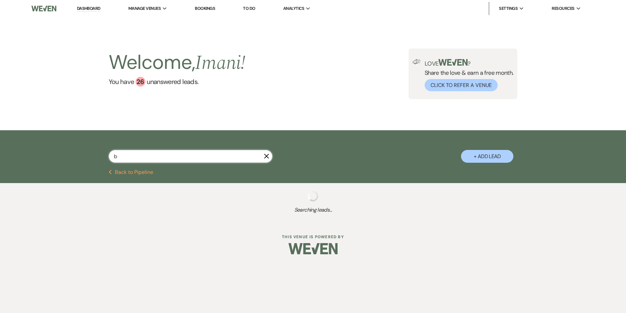
select select "8"
select select "5"
select select "8"
select select "5"
select select "8"
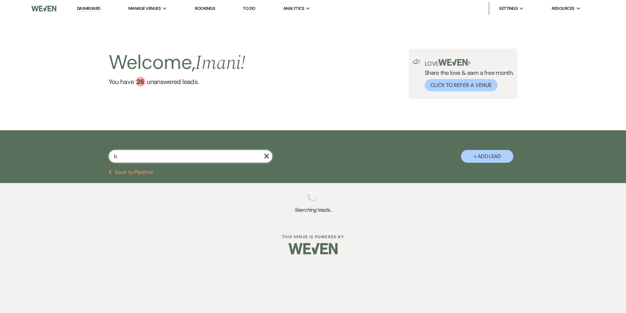
select select "5"
select select "8"
select select "11"
select select "8"
select select "6"
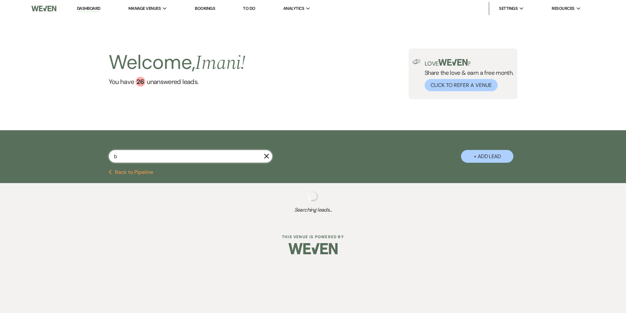
select select "8"
select select "5"
select select "8"
select select "5"
select select "8"
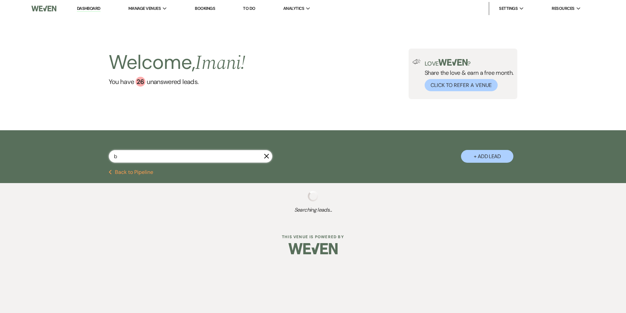
select select "6"
select select "8"
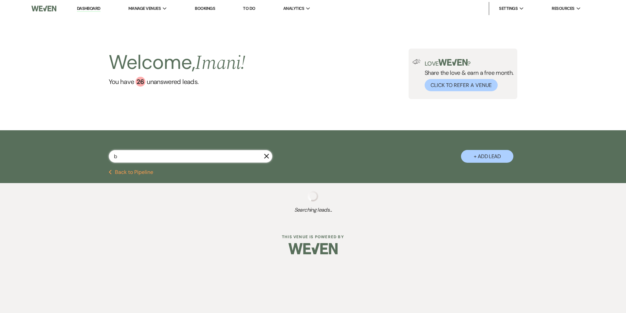
select select "5"
select select "8"
select select "5"
select select "8"
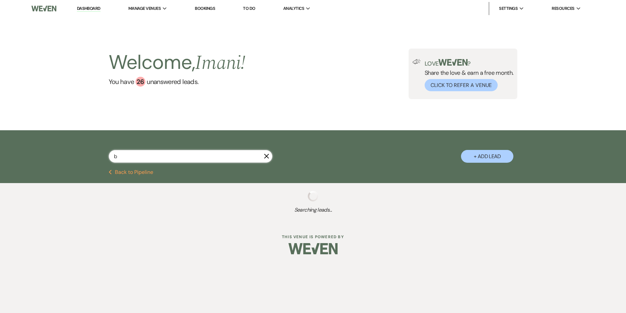
select select "8"
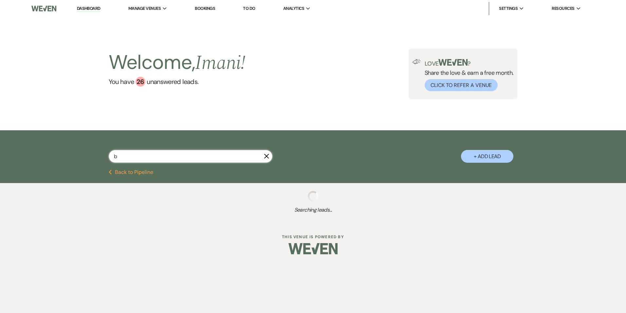
select select "8"
select select "5"
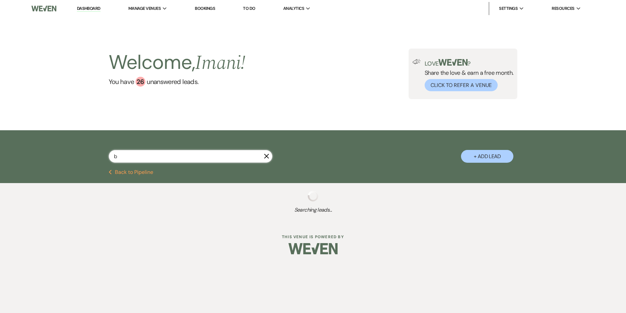
select select "8"
select select "5"
select select "8"
select select "2"
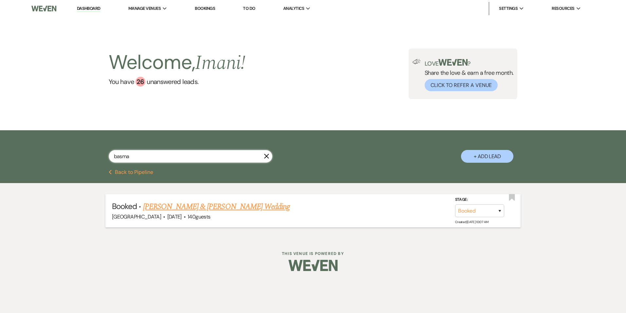
type input "basma"
click at [166, 208] on link "[PERSON_NAME] & [PERSON_NAME] Wedding" at bounding box center [216, 206] width 147 height 12
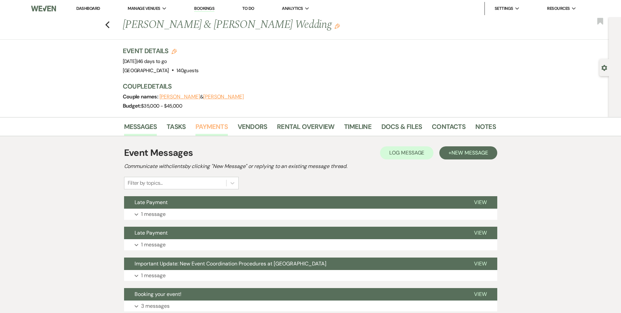
click at [206, 131] on link "Payments" at bounding box center [212, 128] width 32 height 14
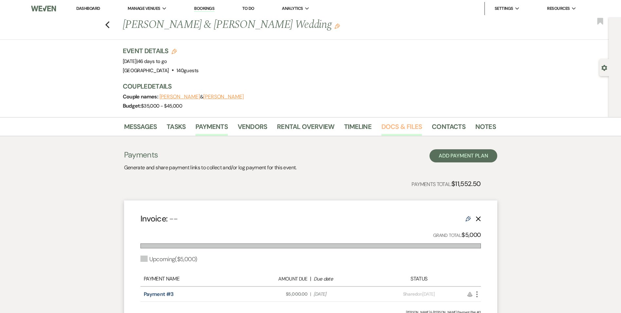
click at [394, 126] on link "Docs & Files" at bounding box center [402, 128] width 41 height 14
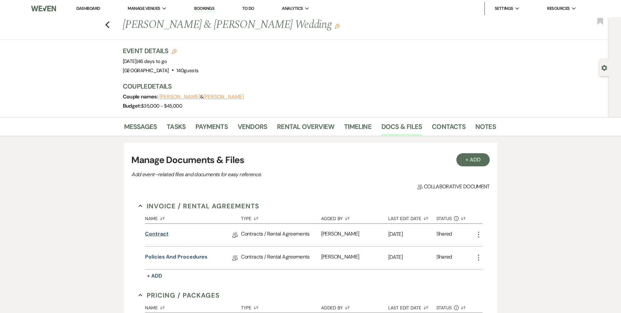
click at [161, 234] on link "Contract" at bounding box center [156, 235] width 23 height 10
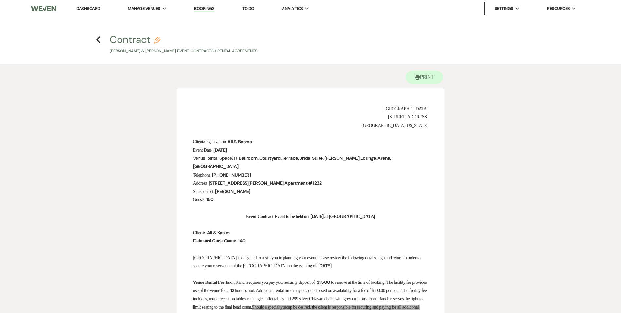
click at [90, 8] on link "Dashboard" at bounding box center [88, 9] width 24 height 6
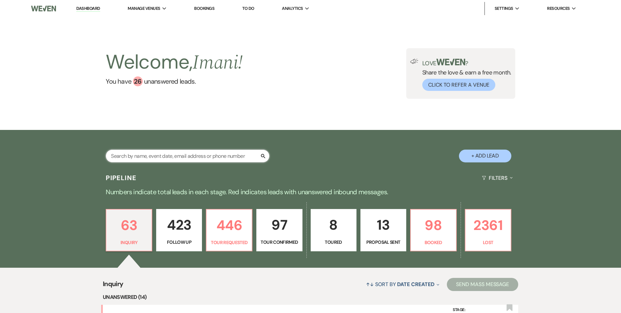
click at [187, 155] on input "text" at bounding box center [188, 155] width 164 height 13
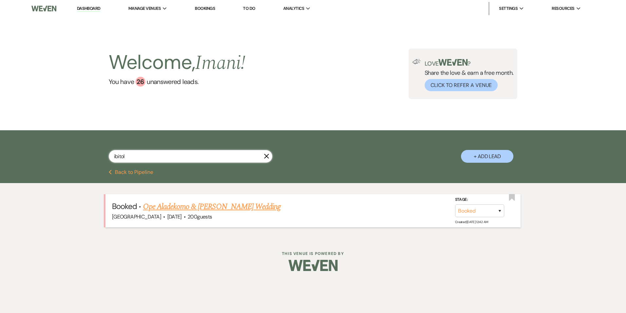
type input "ibitol"
click at [200, 208] on link "Ope Aladekomo & [PERSON_NAME] Wedding" at bounding box center [212, 206] width 138 height 12
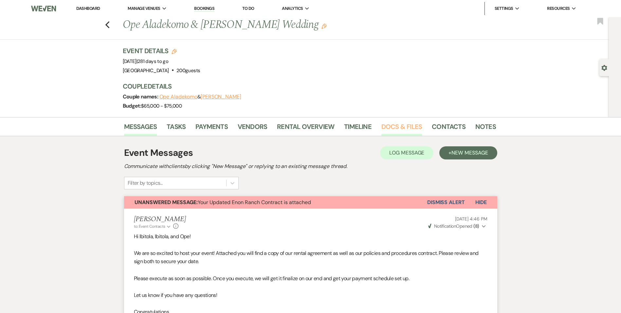
click at [402, 122] on link "Docs & Files" at bounding box center [402, 128] width 41 height 14
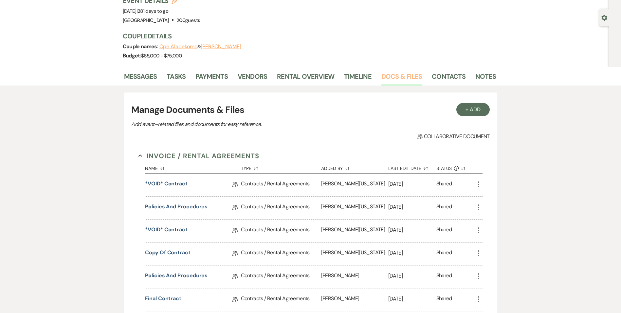
scroll to position [66, 0]
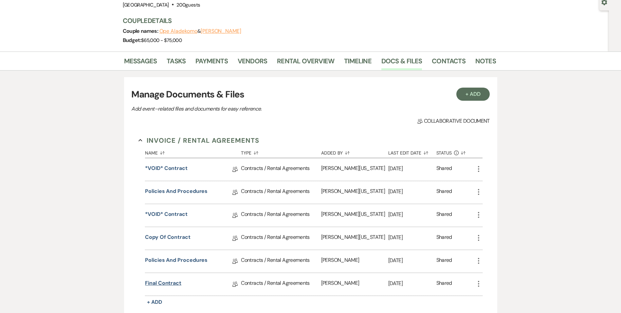
click at [152, 284] on link "Final Contract" at bounding box center [163, 284] width 36 height 10
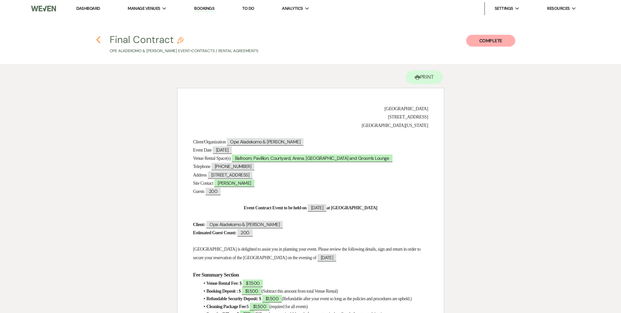
click at [98, 39] on use "button" at bounding box center [98, 39] width 4 height 7
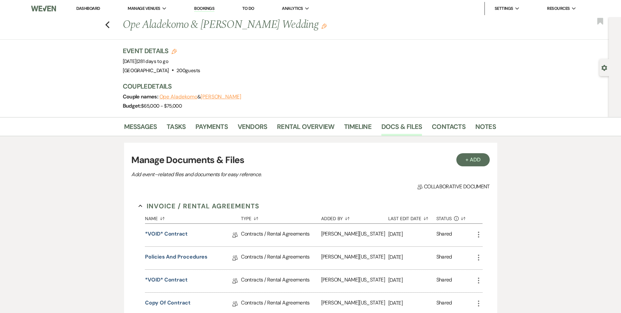
click at [91, 11] on li "Dashboard" at bounding box center [88, 8] width 30 height 13
click at [92, 9] on link "Dashboard" at bounding box center [88, 9] width 24 height 6
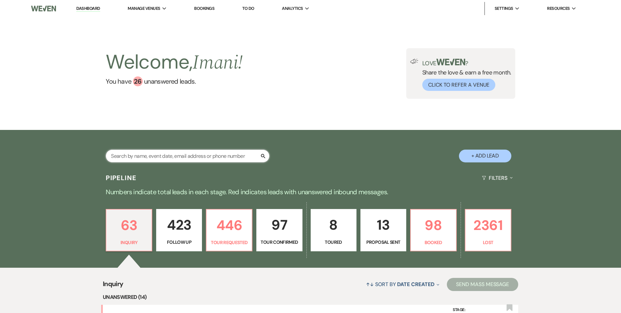
click at [138, 154] on input "text" at bounding box center [188, 155] width 164 height 13
click at [162, 157] on input "text" at bounding box center [188, 155] width 164 height 13
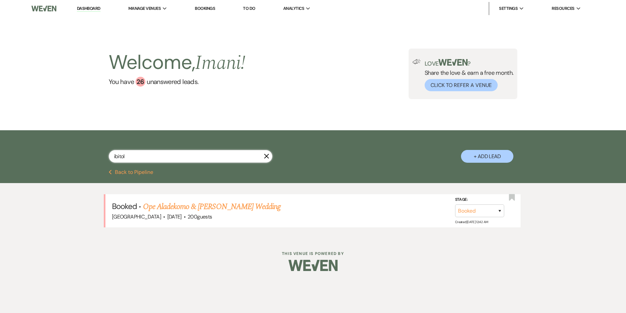
type input "ibitola"
